Goal: Information Seeking & Learning: Find specific fact

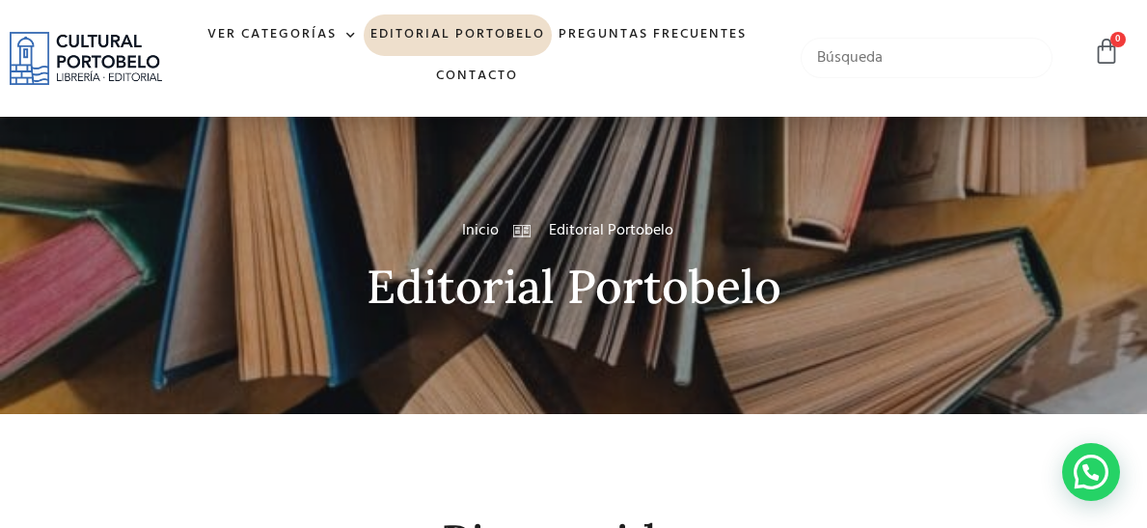
click at [833, 75] on input "text" at bounding box center [926, 58] width 251 height 41
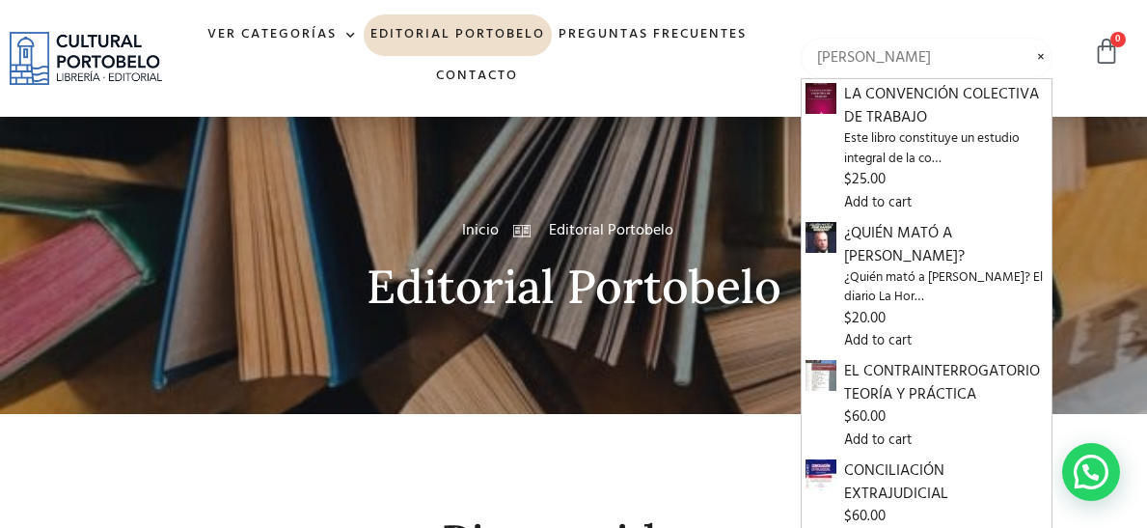
type input "[PERSON_NAME]"
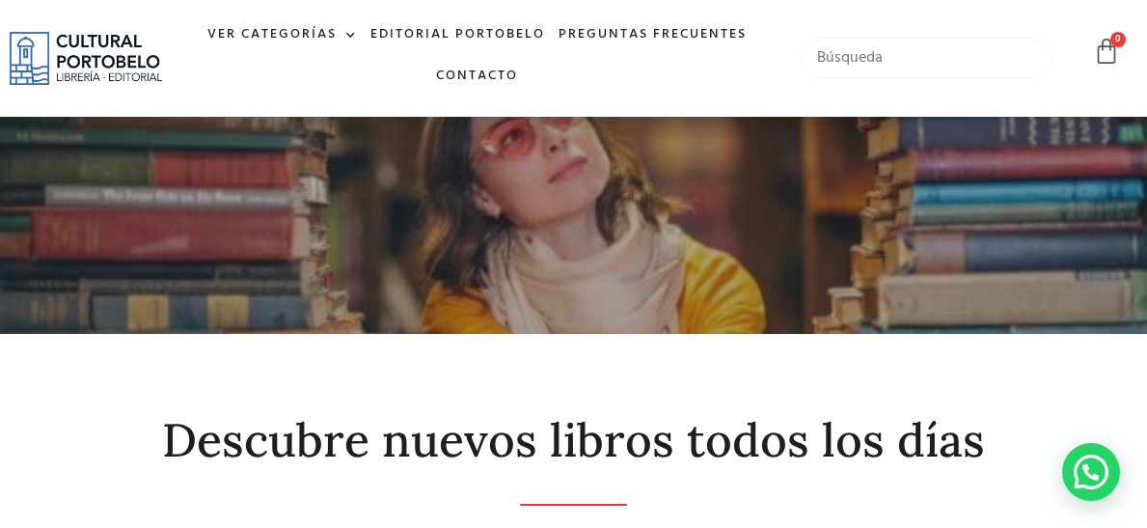
click at [947, 70] on input "text" at bounding box center [926, 58] width 251 height 41
type input "guillermo cabanellas"
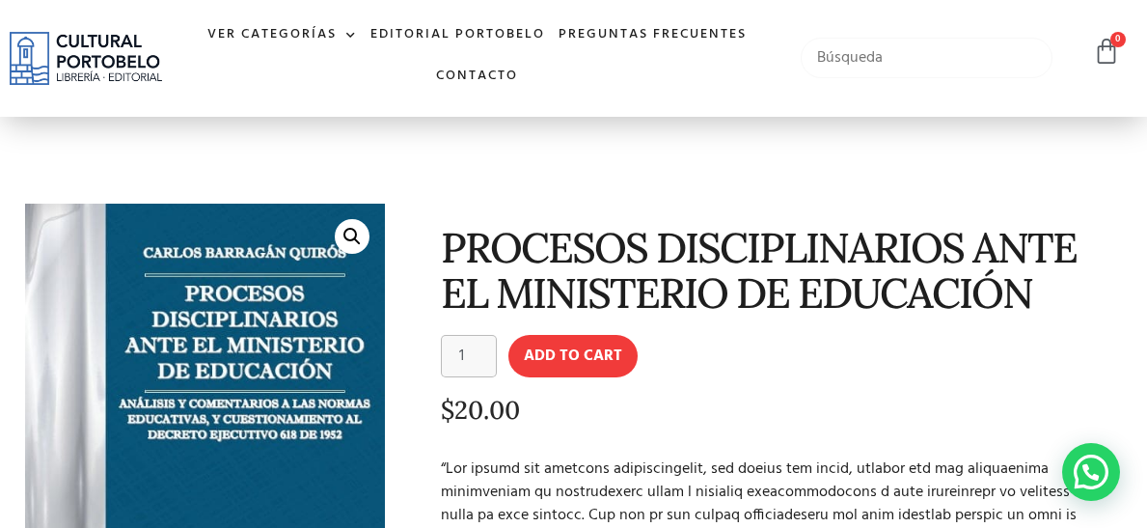
click at [963, 60] on input "text" at bounding box center [926, 58] width 251 height 41
type input "c"
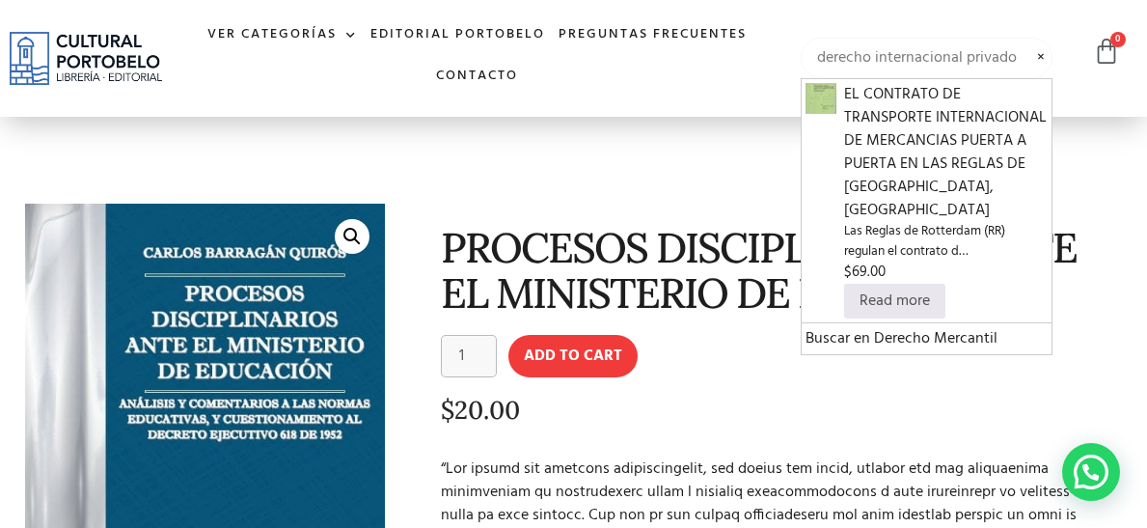
type input "derecho internacional privado"
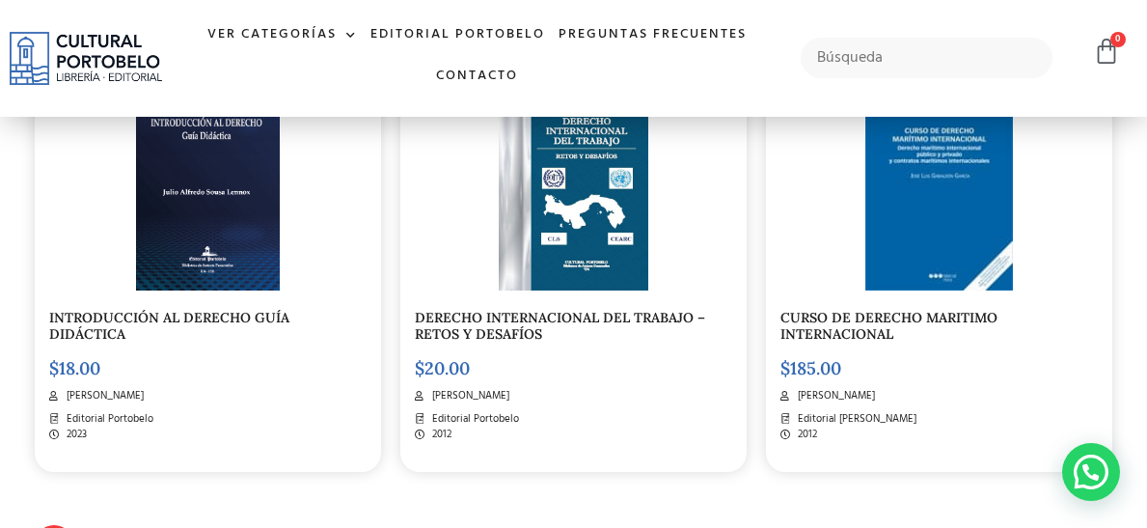
scroll to position [1532, 0]
